Goal: Navigation & Orientation: Find specific page/section

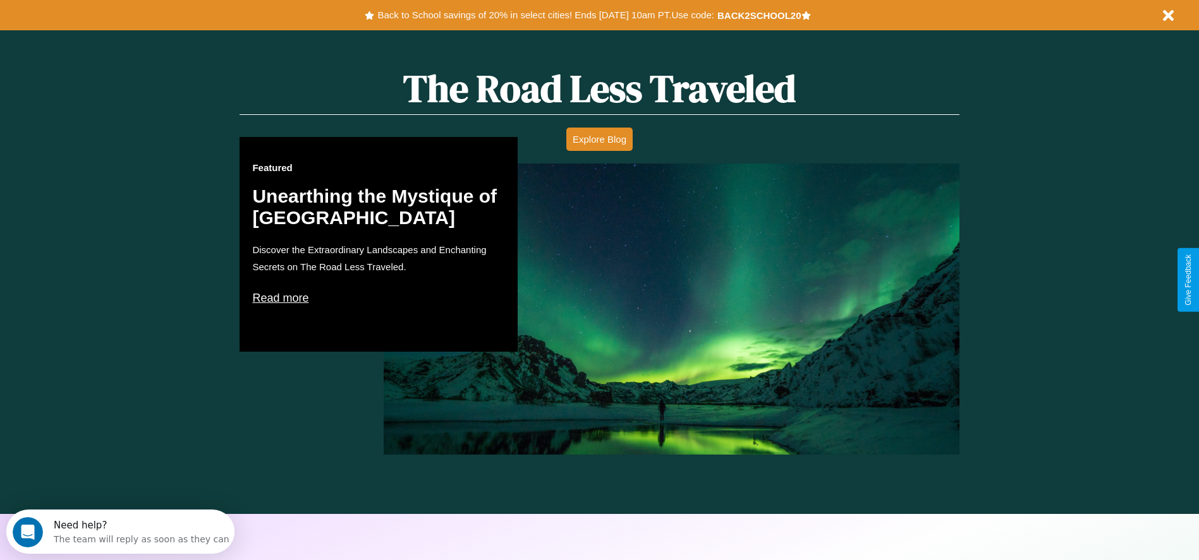
scroll to position [722, 0]
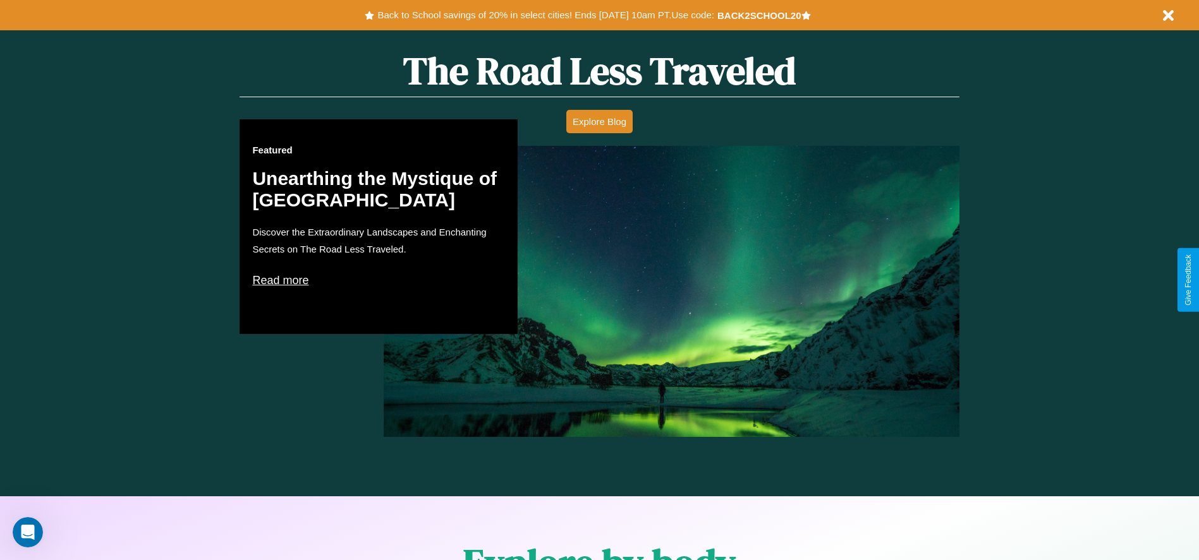
click at [378, 280] on p "Read more" at bounding box center [378, 280] width 253 height 20
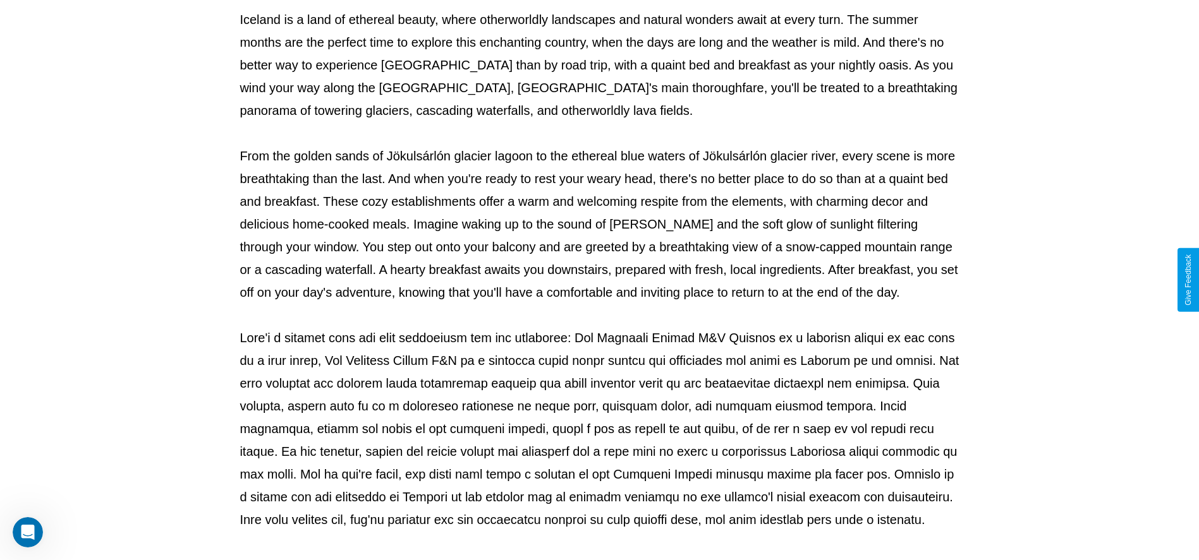
scroll to position [419, 0]
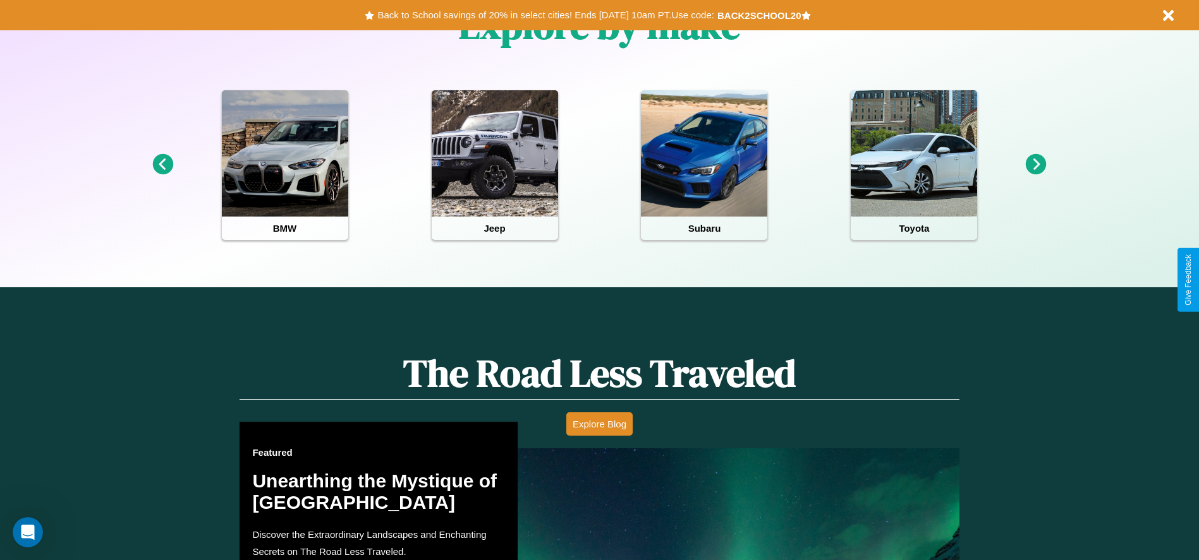
scroll to position [752, 0]
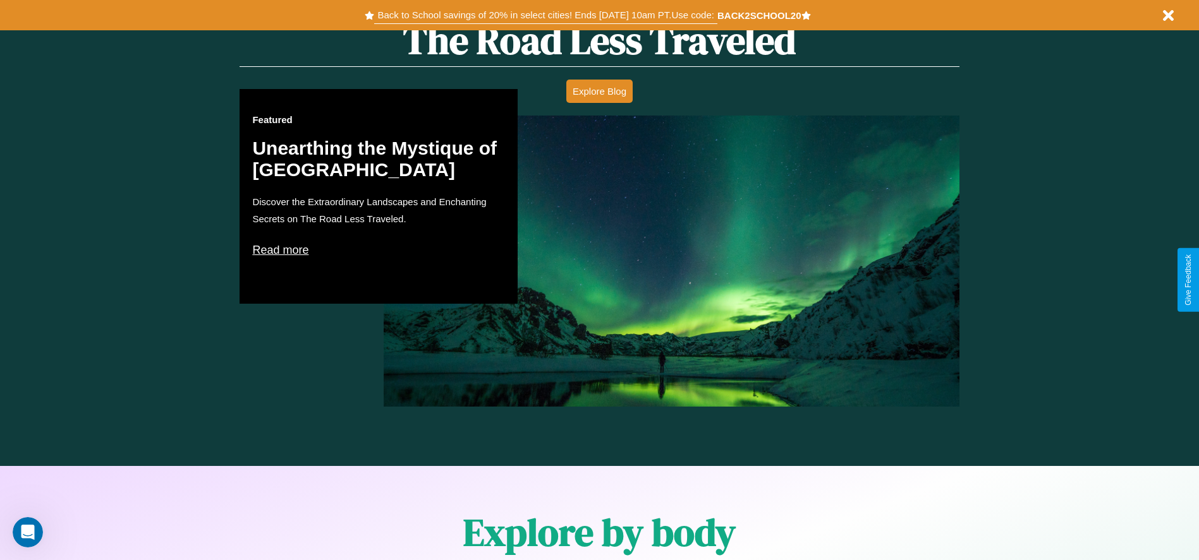
click at [545, 15] on button "Back to School savings of 20% in select cities! Ends [DATE] 10am PT. Use code:" at bounding box center [545, 15] width 342 height 18
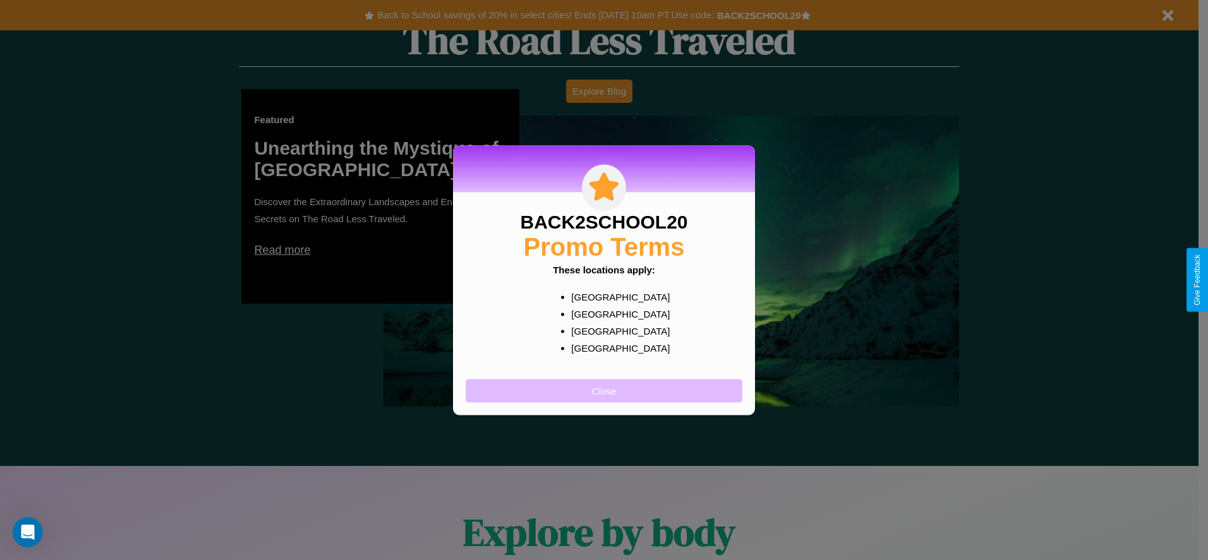
click at [604, 390] on button "Close" at bounding box center [604, 390] width 277 height 23
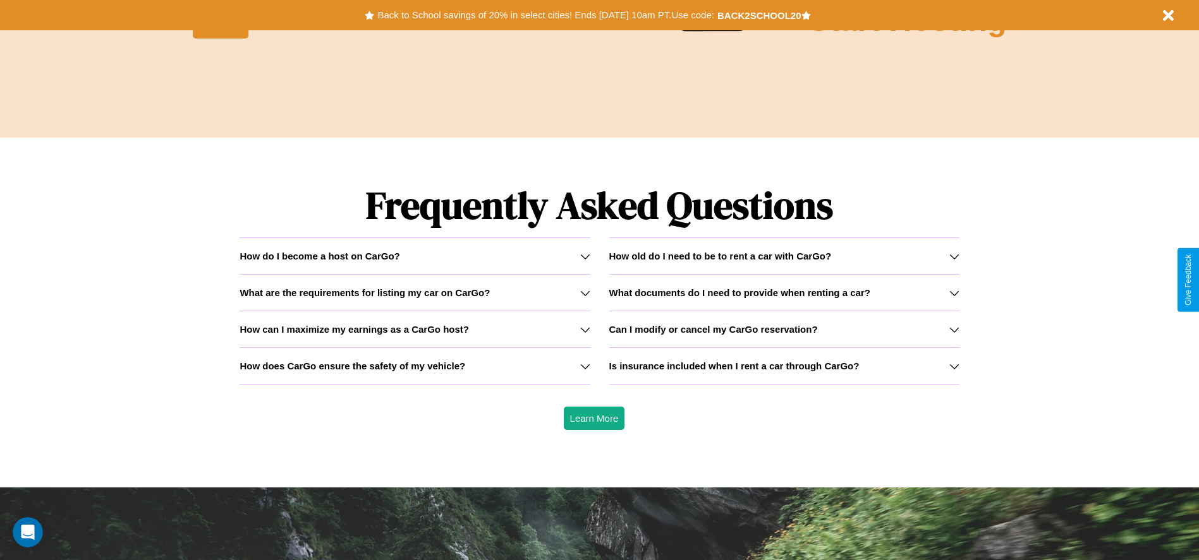
scroll to position [1813, 0]
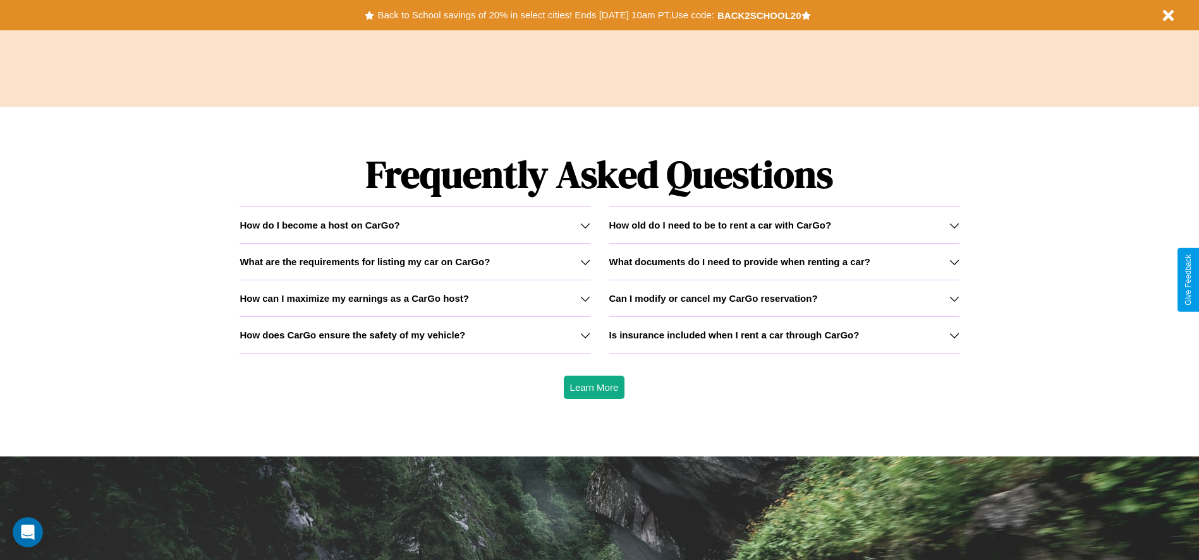
click at [584, 262] on icon at bounding box center [585, 262] width 10 height 10
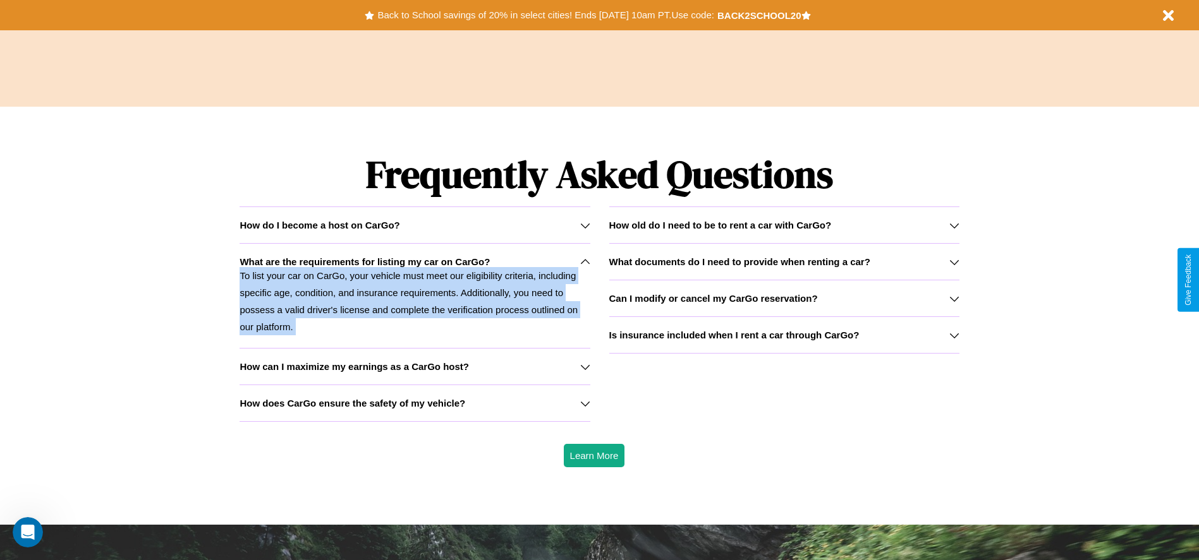
click at [414, 296] on p "To list your car on CarGo, your vehicle must meet our eligibility criteria, inc…" at bounding box center [414, 301] width 350 height 68
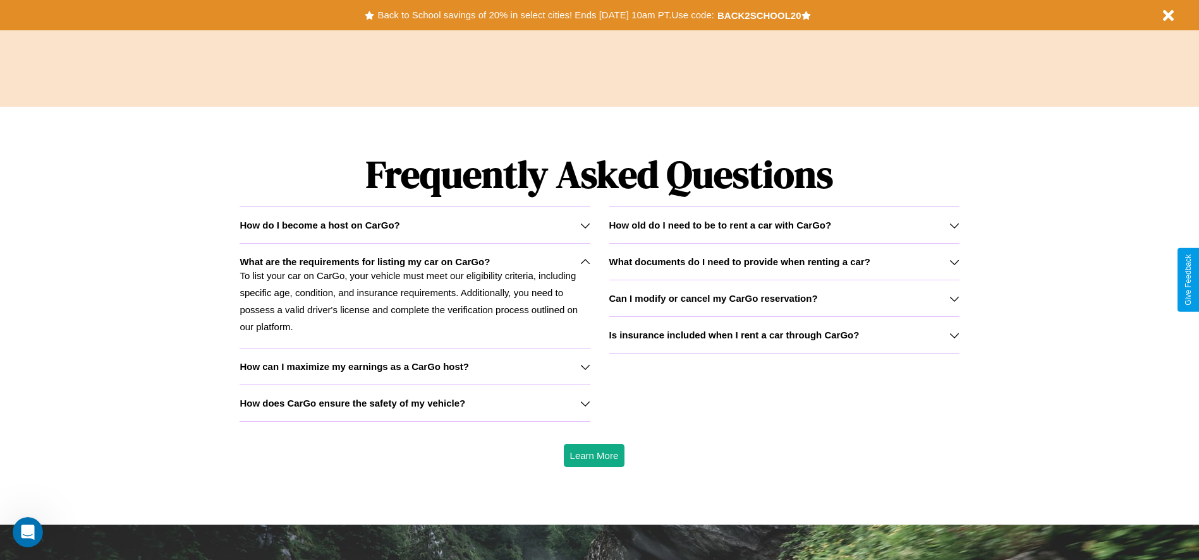
click at [414, 366] on h3 "How can I maximize my earnings as a CarGo host?" at bounding box center [353, 366] width 229 height 11
click at [783, 225] on h3 "How old do I need to be to rent a car with CarGo?" at bounding box center [720, 225] width 222 height 11
click at [414, 225] on div "How do I become a host on CarGo?" at bounding box center [414, 225] width 350 height 11
click at [584, 225] on icon at bounding box center [585, 225] width 10 height 10
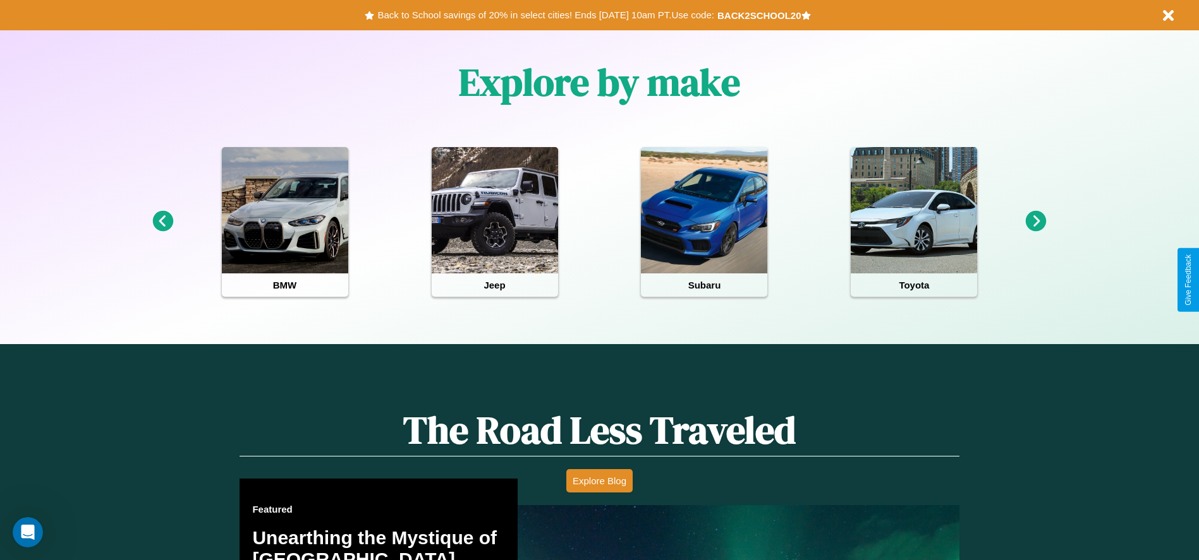
scroll to position [0, 0]
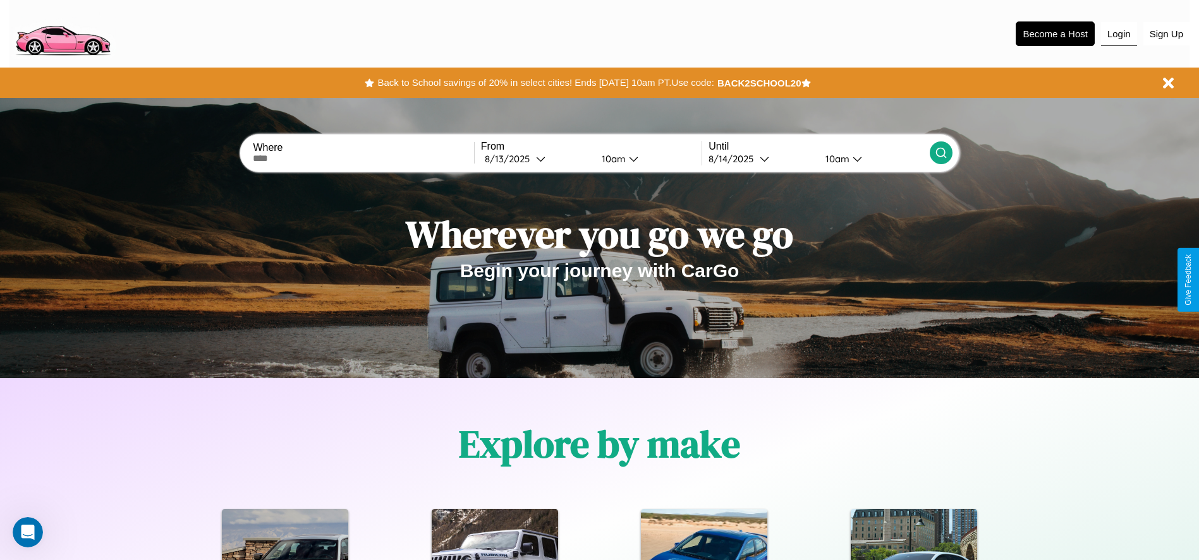
click at [1118, 33] on button "Login" at bounding box center [1119, 34] width 36 height 24
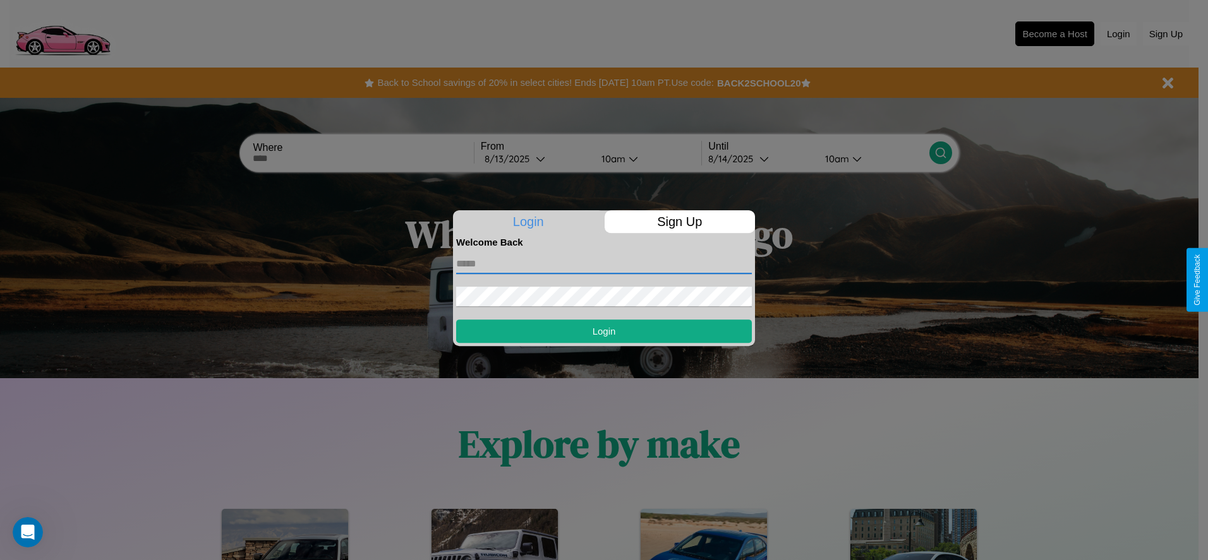
click at [604, 263] on input "text" at bounding box center [604, 264] width 296 height 20
type input "**********"
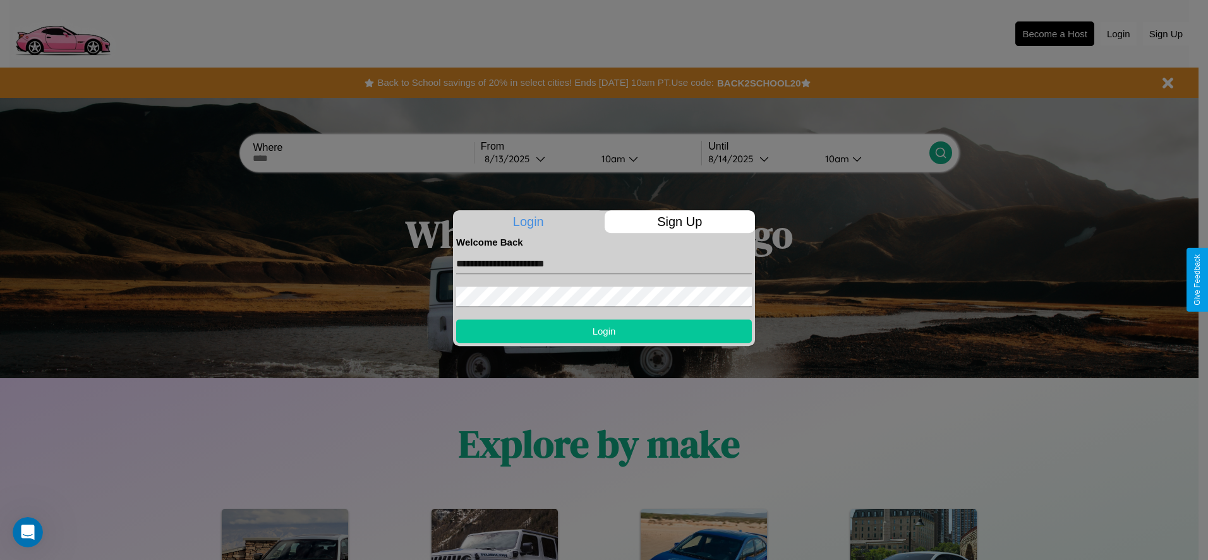
click at [604, 331] on button "Login" at bounding box center [604, 331] width 296 height 23
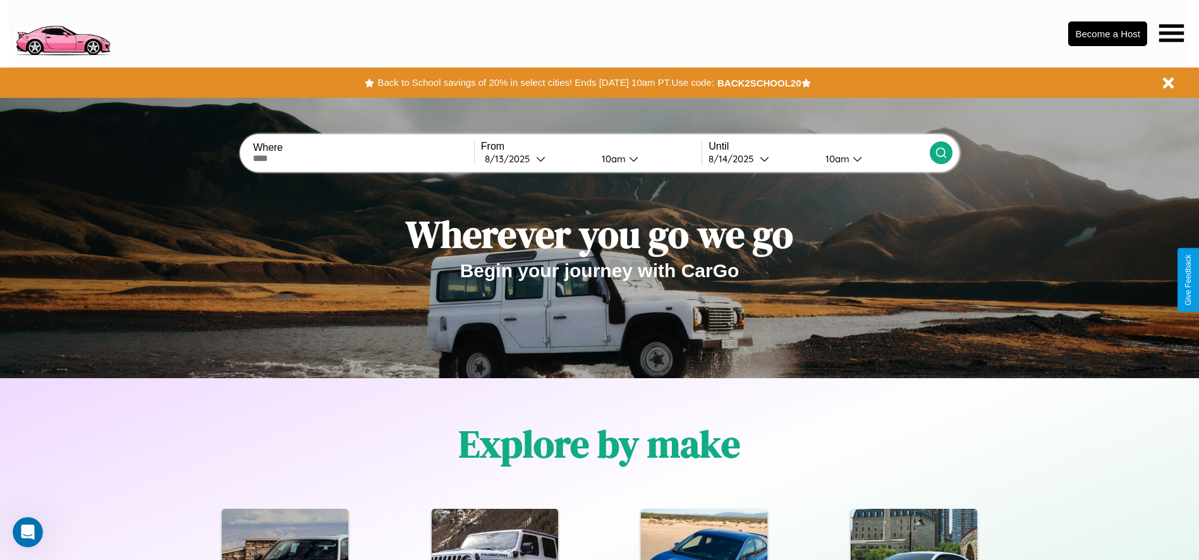
click at [1171, 33] on icon at bounding box center [1171, 33] width 25 height 18
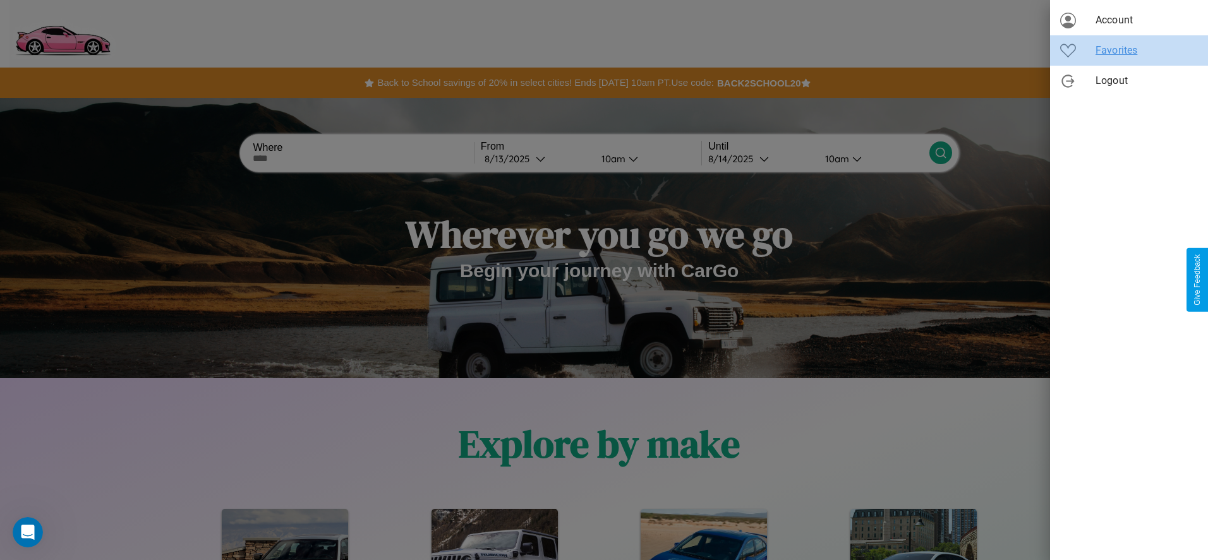
click at [1129, 51] on span "Favorites" at bounding box center [1147, 50] width 102 height 15
